Goal: Transaction & Acquisition: Download file/media

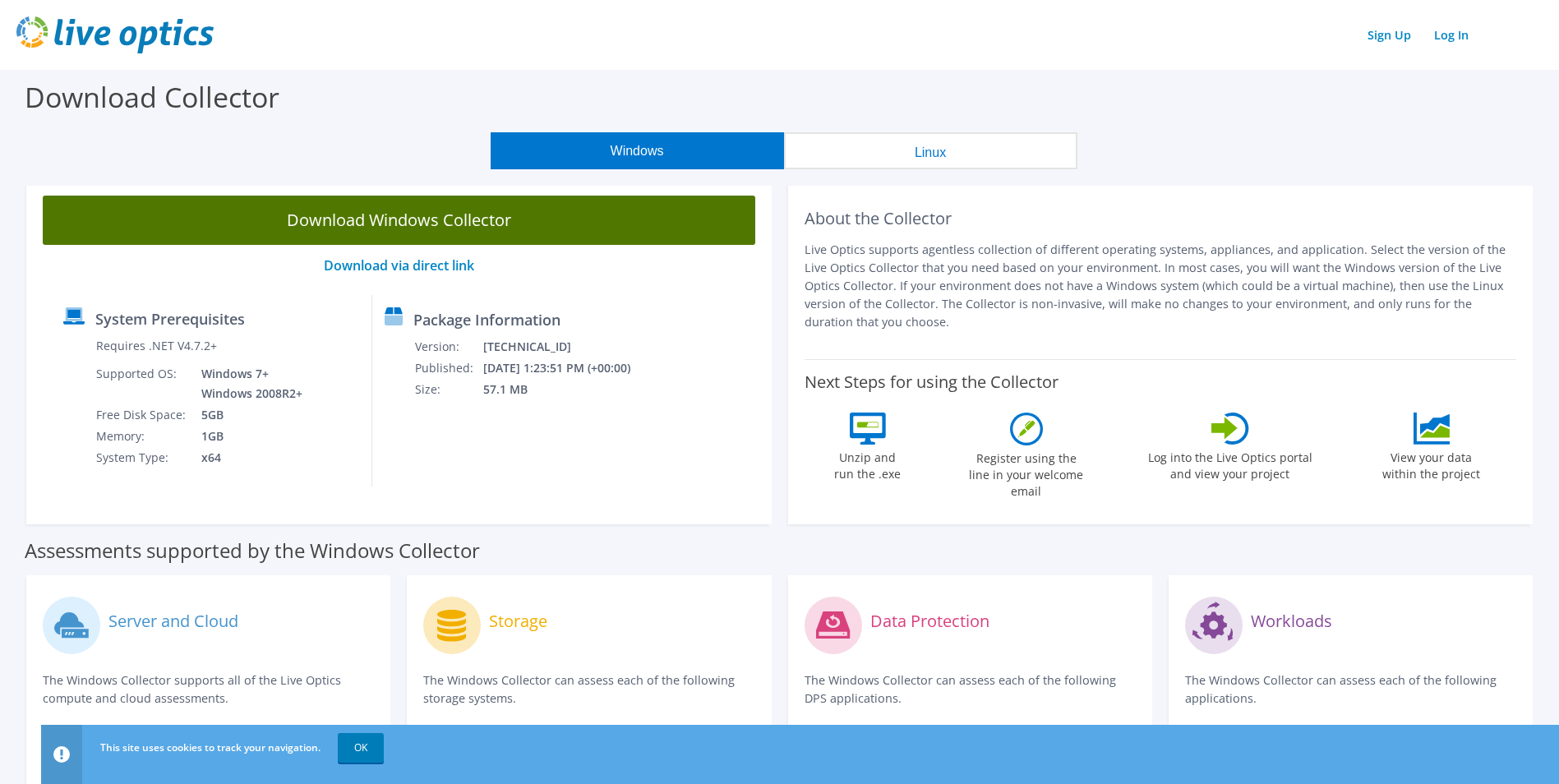
click at [491, 225] on link "Download Windows Collector" at bounding box center [398, 220] width 712 height 49
click at [547, 219] on link "Download Windows Collector" at bounding box center [398, 220] width 712 height 49
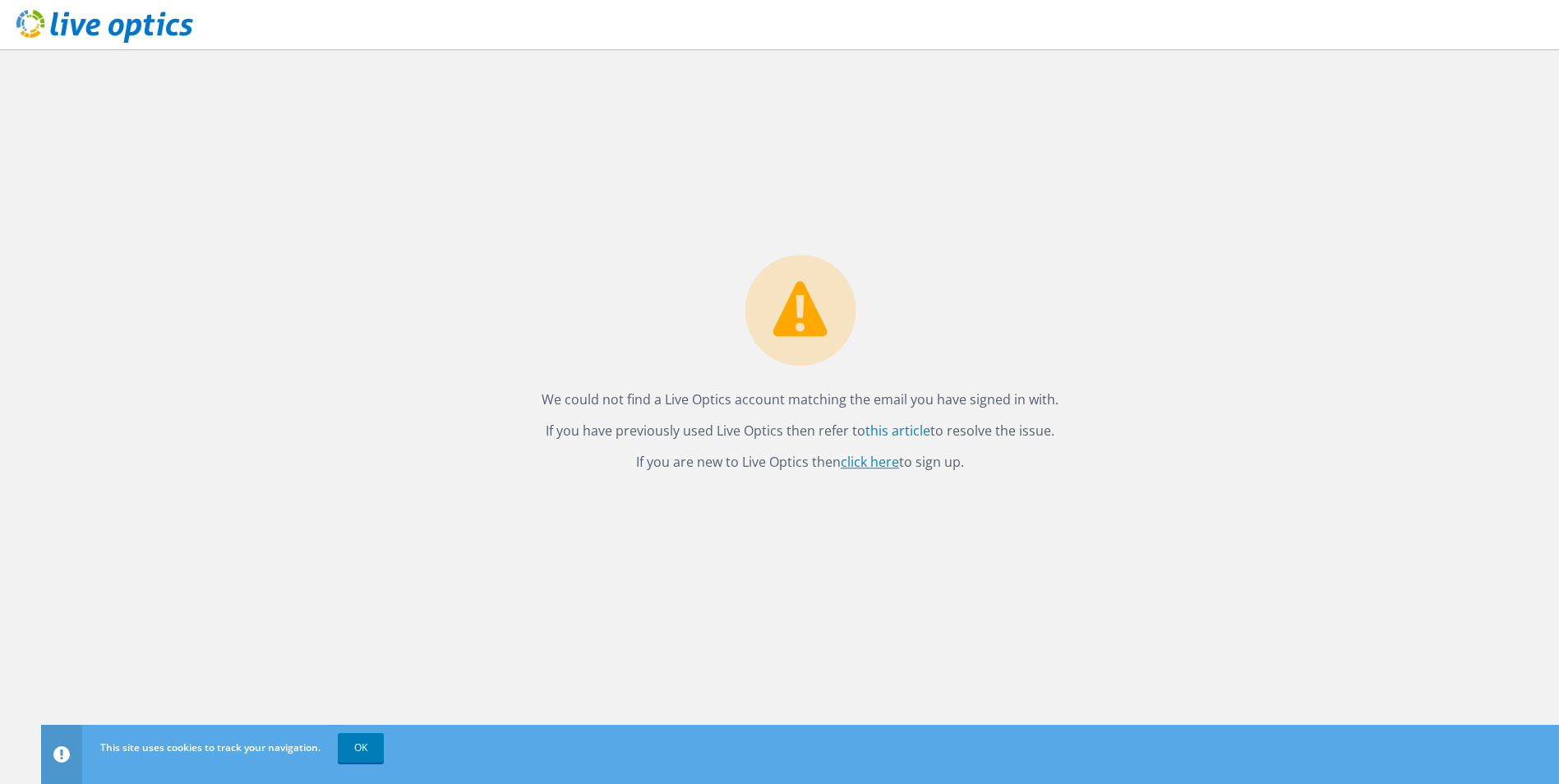
click at [879, 458] on link "click here" at bounding box center [869, 462] width 58 height 18
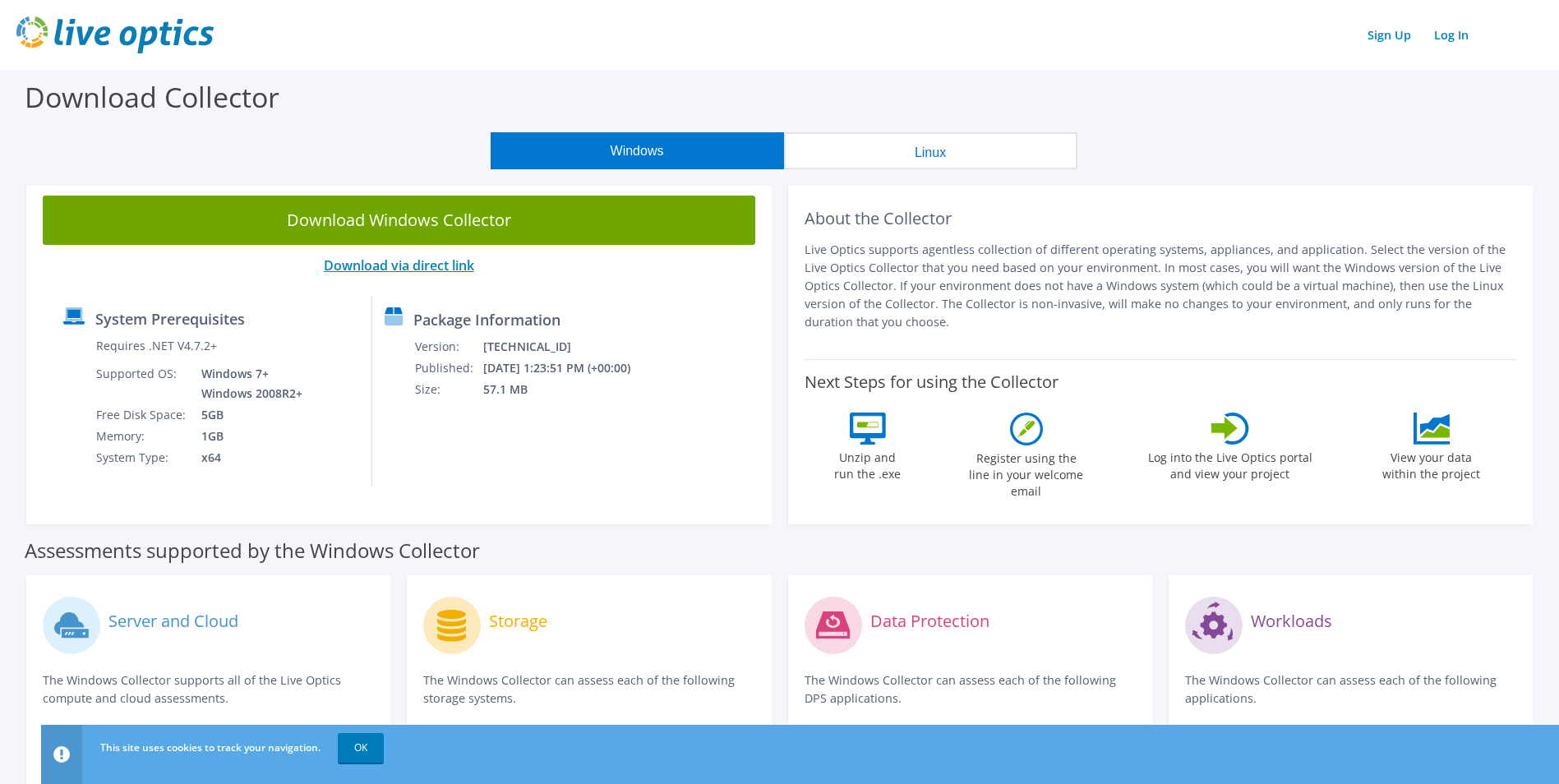
click at [404, 266] on link "Download via direct link" at bounding box center [399, 265] width 151 height 18
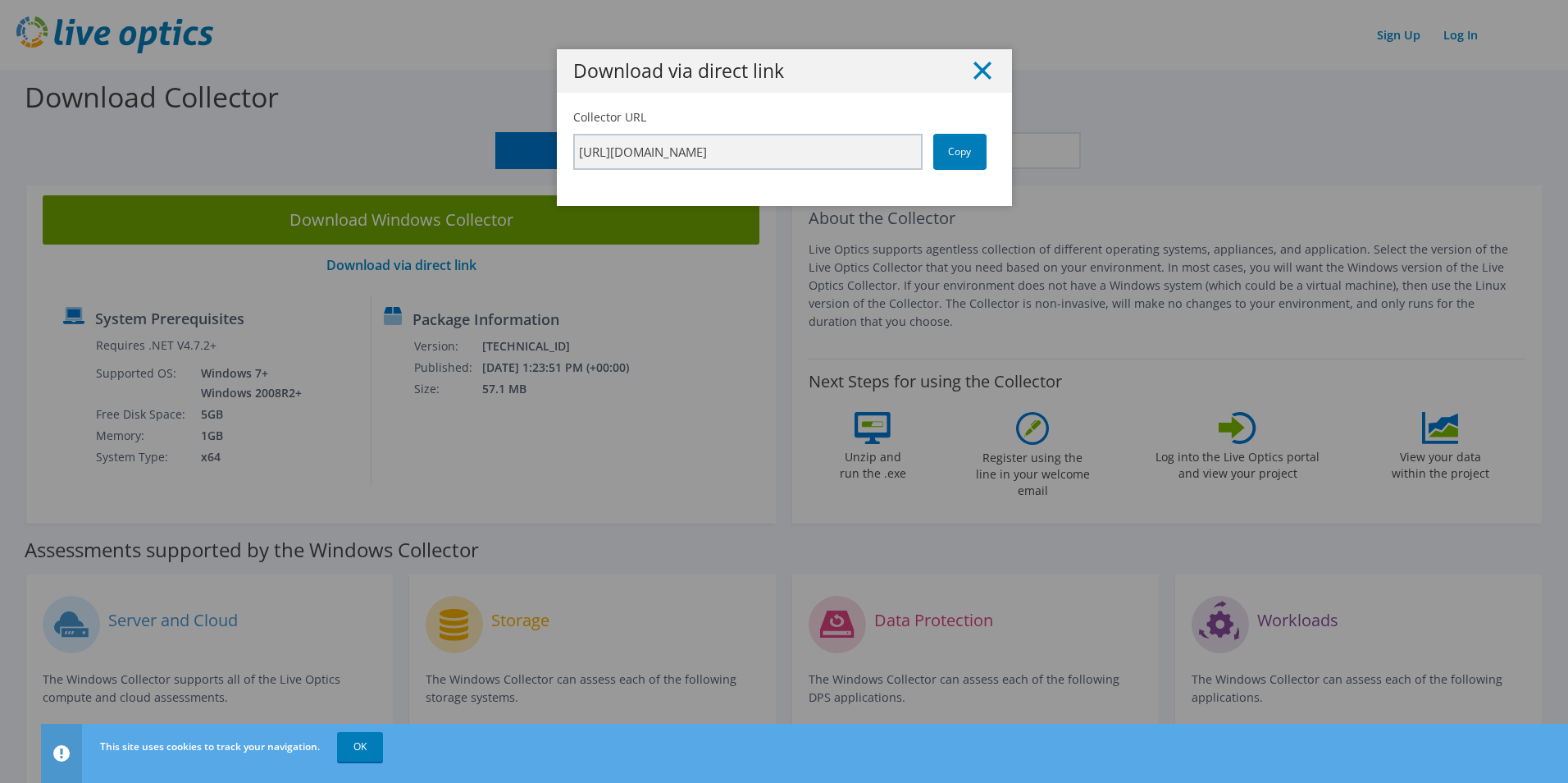
click at [973, 63] on icon at bounding box center [982, 71] width 18 height 18
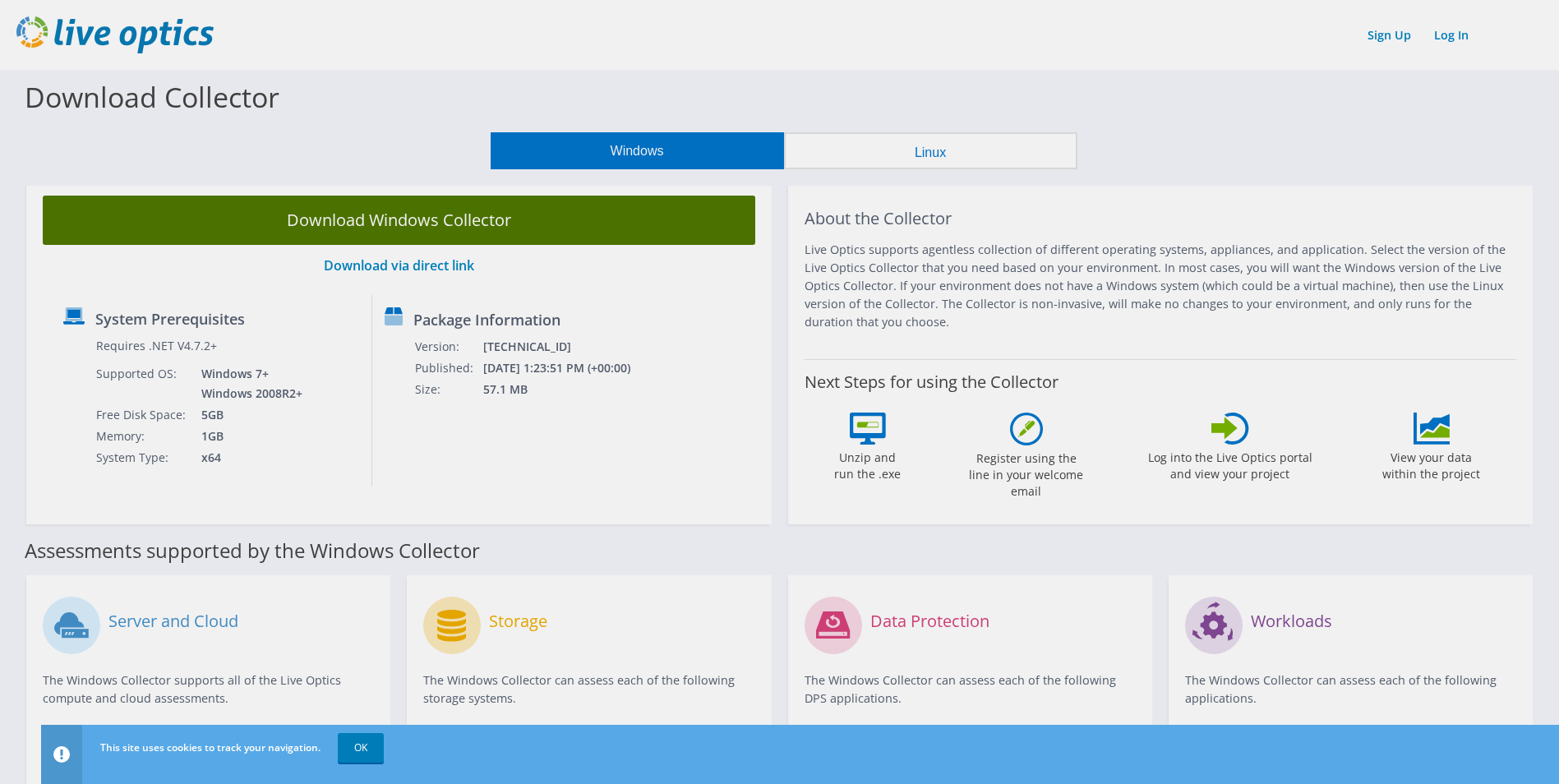
click at [643, 215] on body "Sign Up Log In This site uses cookies to track your navigation. OK Download Col…" at bounding box center [780, 392] width 1559 height 784
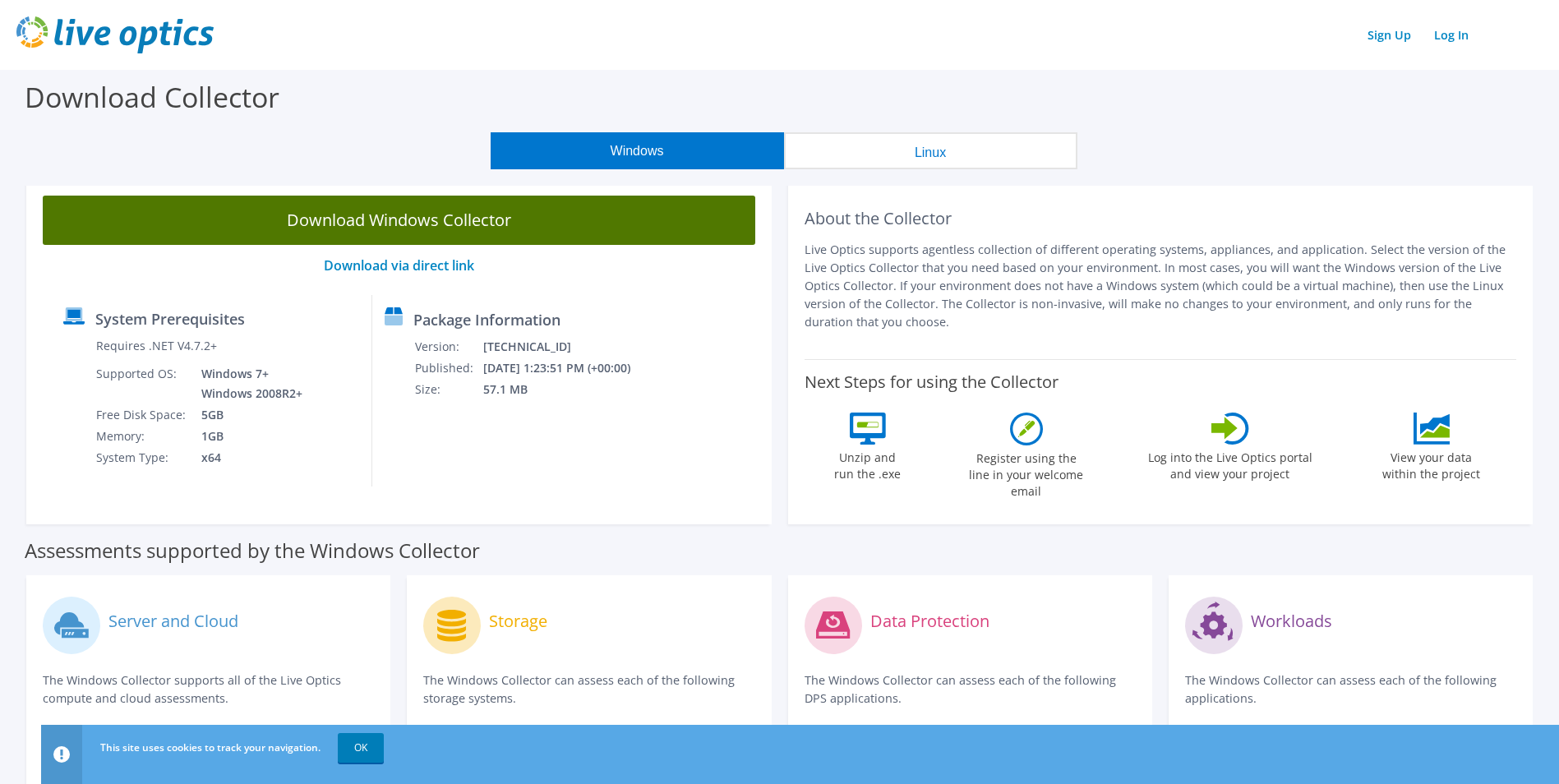
click at [388, 210] on link "Download Windows Collector" at bounding box center [398, 220] width 712 height 49
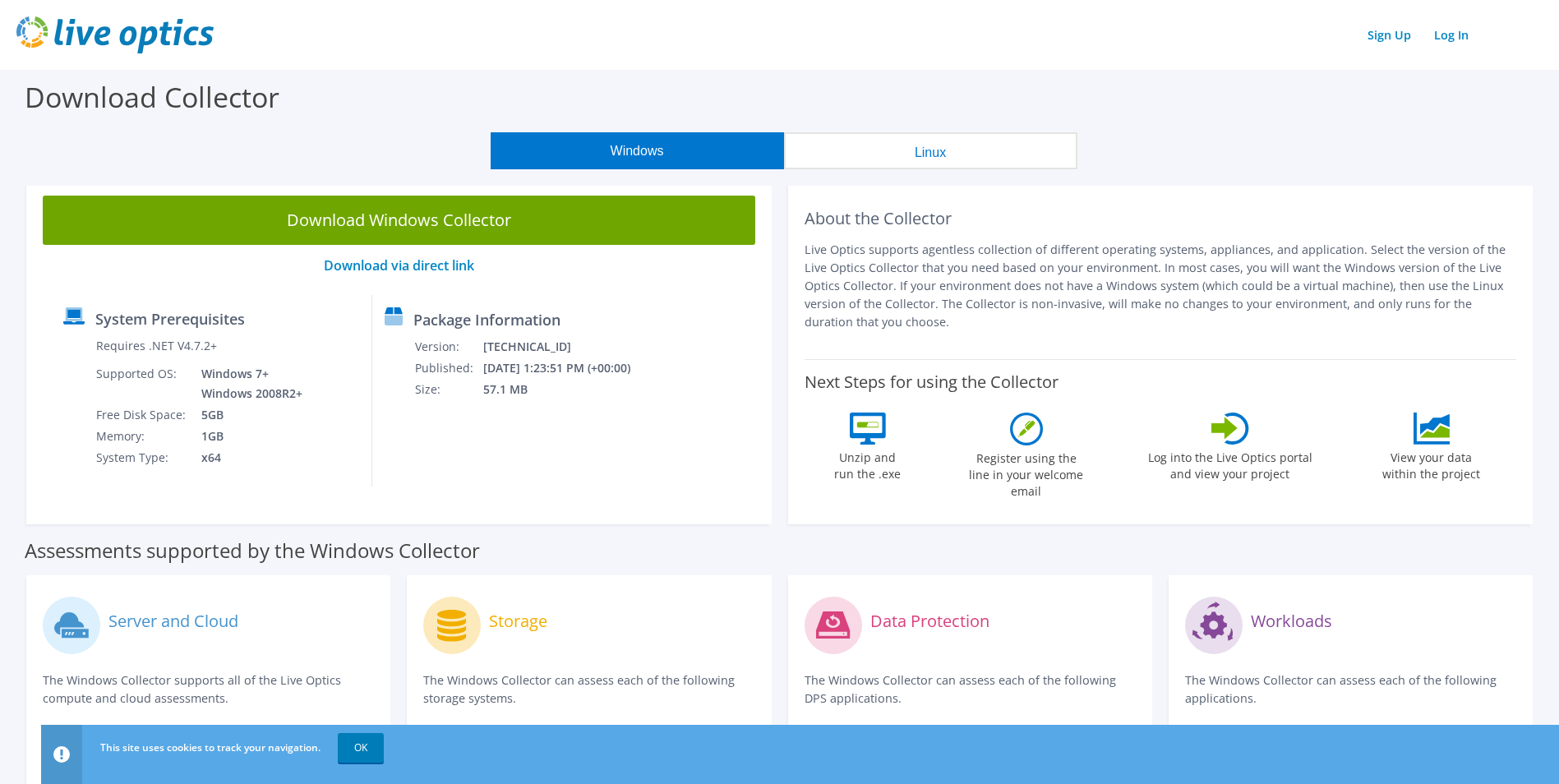
click at [1124, 89] on div "Download Collector" at bounding box center [779, 100] width 1542 height 62
